Goal: Information Seeking & Learning: Learn about a topic

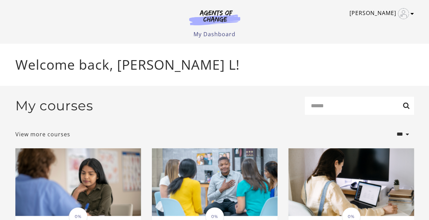
click at [410, 13] on icon "Toggle menu" at bounding box center [411, 13] width 3 height 5
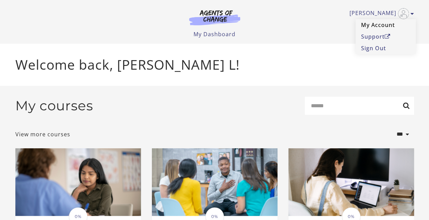
click at [379, 26] on link "My Account" at bounding box center [385, 25] width 60 height 12
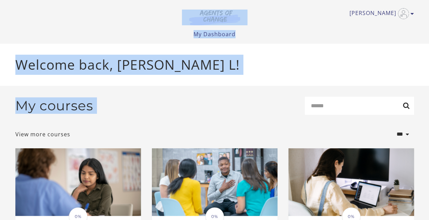
drag, startPoint x: 428, startPoint y: 23, endPoint x: 433, endPoint y: 100, distance: 77.3
click at [428, 100] on html "Skip to main content Sarah L My Account Support Sign Out Toggle menu Menu My Da…" at bounding box center [214, 110] width 429 height 220
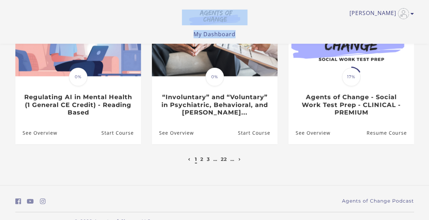
scroll to position [243, 0]
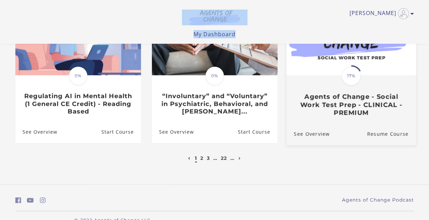
click at [343, 98] on h3 "Agents of Change - Social Work Test Prep - CLINICAL - PREMIUM" at bounding box center [350, 105] width 115 height 24
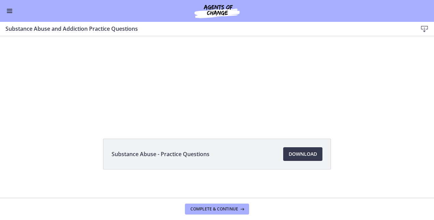
scroll to position [45, 0]
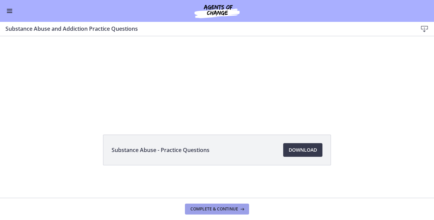
click at [233, 206] on button "Complete & continue" at bounding box center [217, 208] width 64 height 11
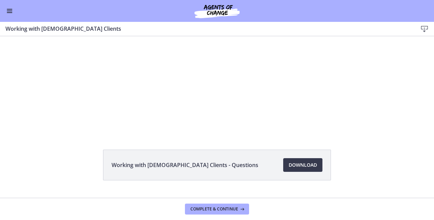
scroll to position [45, 0]
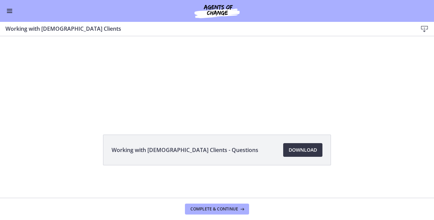
click at [296, 149] on span "Download Opens in a new window" at bounding box center [302, 150] width 28 height 8
click at [222, 206] on span "Complete & continue" at bounding box center [214, 208] width 48 height 5
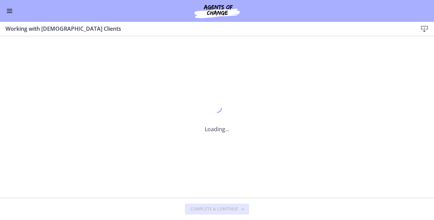
scroll to position [0, 0]
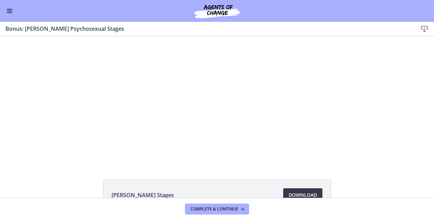
scroll to position [45, 0]
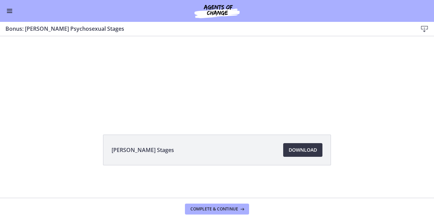
click at [310, 145] on link "Download Opens in a new window" at bounding box center [302, 150] width 39 height 14
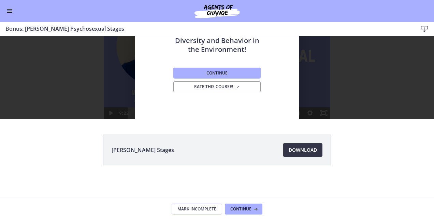
scroll to position [0, 0]
